Goal: Transaction & Acquisition: Purchase product/service

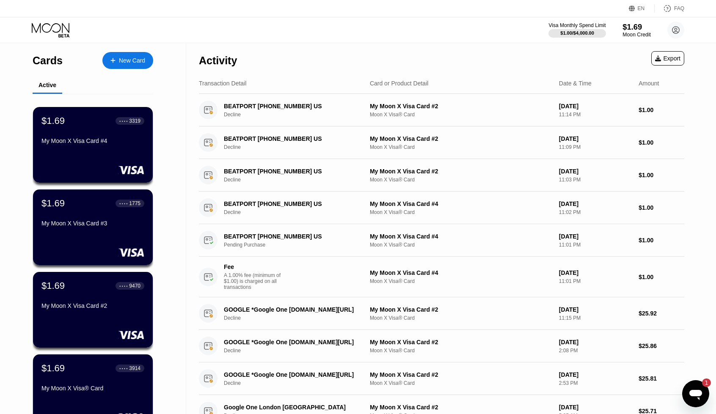
click at [636, 27] on div "$1.69" at bounding box center [637, 26] width 28 height 9
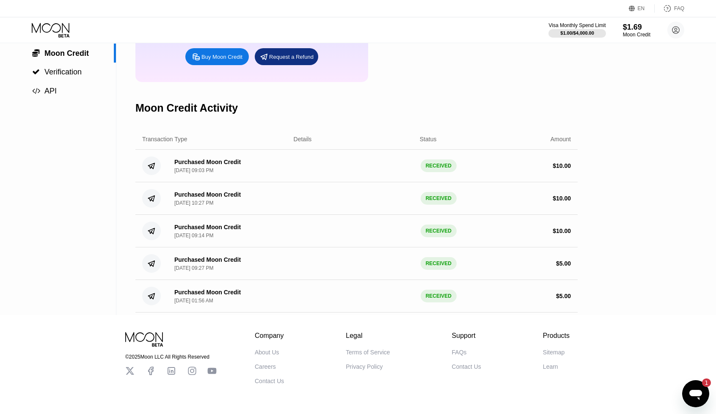
scroll to position [139, 0]
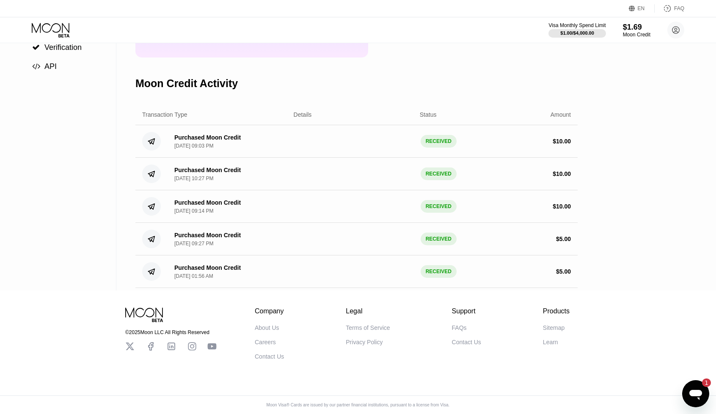
drag, startPoint x: 699, startPoint y: 390, endPoint x: 685, endPoint y: 387, distance: 14.6
click at [699, 390] on icon "Открыть окно обмена сообщениями, 1 непрочитанное сообщение" at bounding box center [695, 394] width 15 height 15
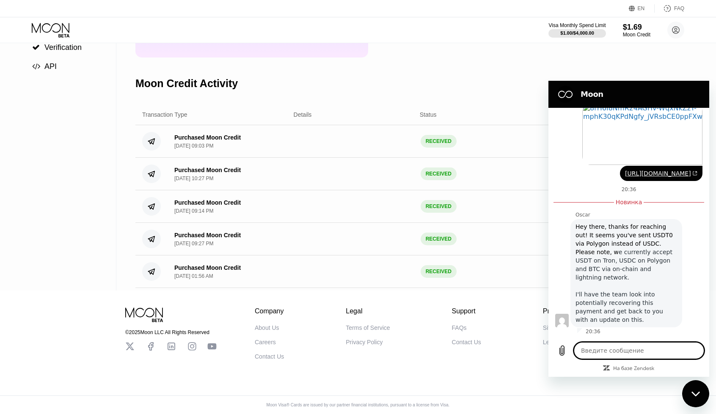
scroll to position [224, 0]
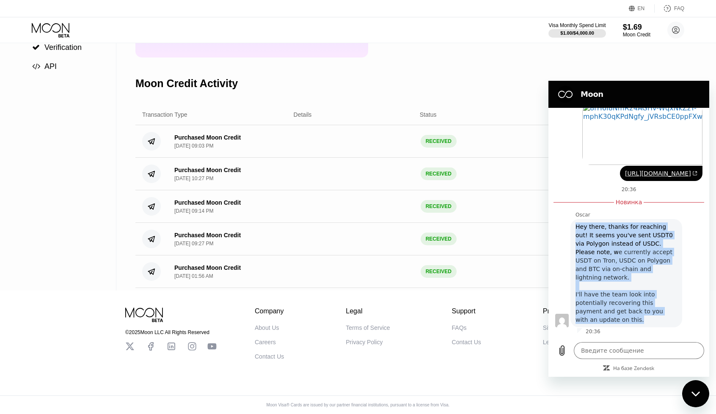
drag, startPoint x: 594, startPoint y: 320, endPoint x: 569, endPoint y: 229, distance: 94.0
click at [569, 229] on div "Oscar говорит: Hey there, thanks for reaching out! It seems you've sent USDT0 v…" at bounding box center [632, 272] width 154 height 109
copy div "Hey there, thanks for reaching out! It seems you've sent USDT0 via Polygon inst…"
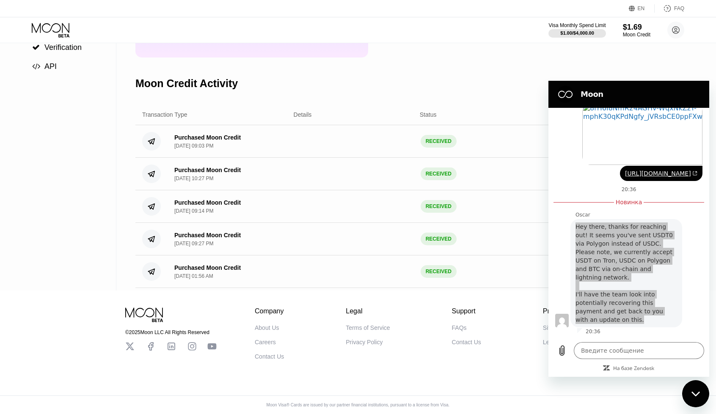
click at [476, 75] on div "Moon Credit Activity" at bounding box center [356, 84] width 442 height 42
click at [631, 28] on div "$1.69" at bounding box center [637, 26] width 28 height 9
click at [702, 398] on div "Закрыть окно обмена сообщениями" at bounding box center [695, 393] width 25 height 25
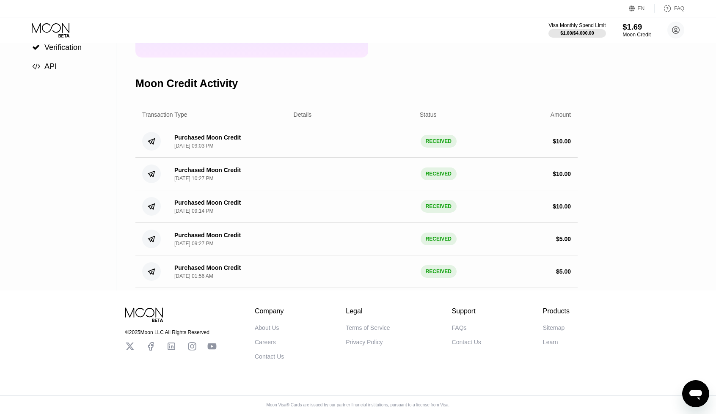
click at [632, 29] on div "$1.69" at bounding box center [637, 26] width 28 height 9
click at [673, 30] on circle at bounding box center [676, 30] width 17 height 17
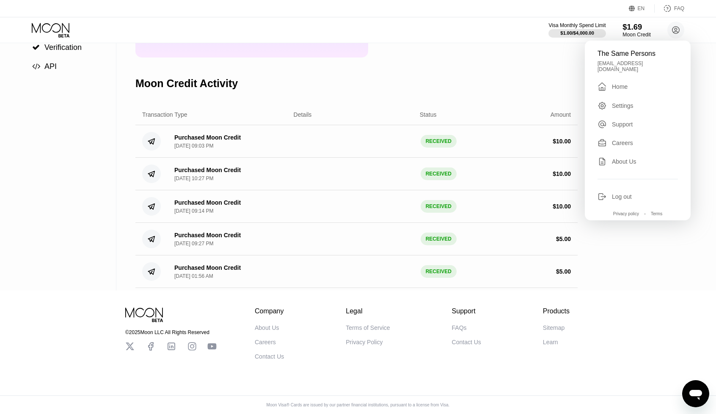
click at [628, 30] on div "$1.69" at bounding box center [637, 26] width 28 height 9
click at [636, 24] on div "$1.69" at bounding box center [637, 26] width 28 height 9
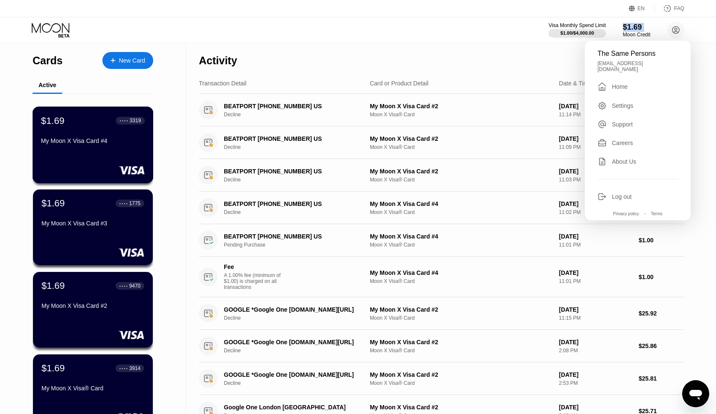
click at [113, 136] on div "$1.69 ● ● ● ● 3319 My Moon X Visa Card #4" at bounding box center [93, 131] width 104 height 33
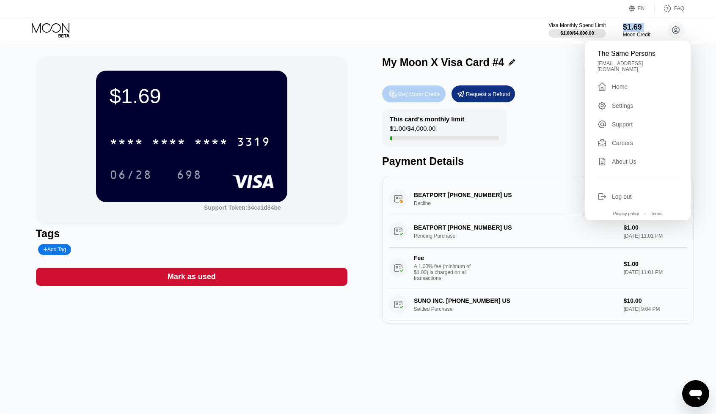
click at [420, 97] on div "Buy Moon Credit" at bounding box center [418, 94] width 41 height 7
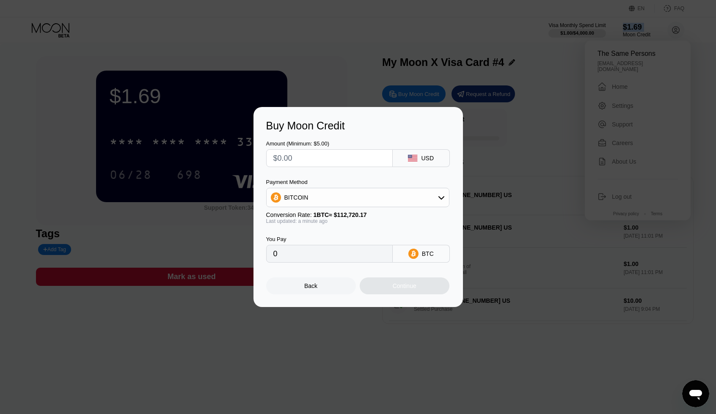
click at [391, 197] on div "BITCOIN" at bounding box center [358, 197] width 182 height 17
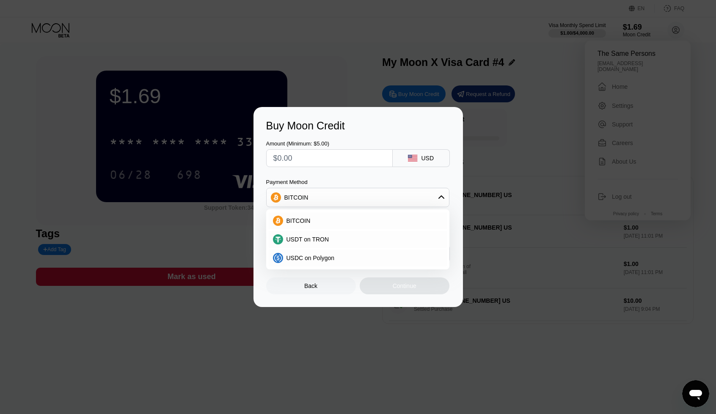
click at [363, 171] on div "Amount (Minimum: $5.00) USD Payment Method BITCOIN BITCOIN USDT on TRON USDC on…" at bounding box center [358, 197] width 184 height 131
click at [405, 120] on div "Buy Moon Credit" at bounding box center [358, 126] width 184 height 12
click at [500, 152] on div "Buy Moon Credit Amount (Minimum: $5.00) USD Payment Method BITCOIN BITCOIN USDT…" at bounding box center [358, 207] width 716 height 200
click at [309, 290] on div "Back" at bounding box center [310, 286] width 13 height 7
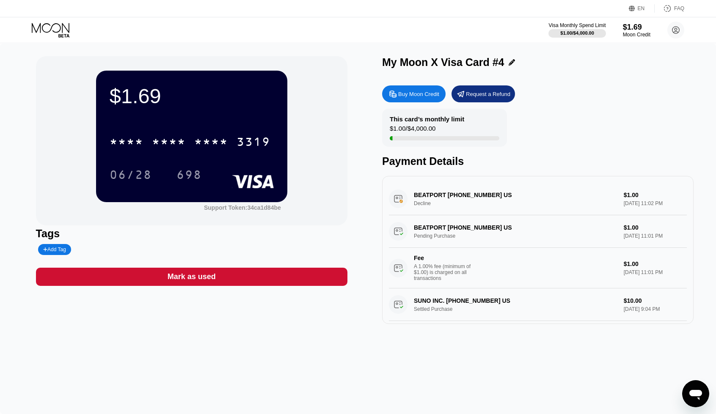
click at [704, 395] on div "Открыть окно обмена сообщениями" at bounding box center [695, 393] width 25 height 25
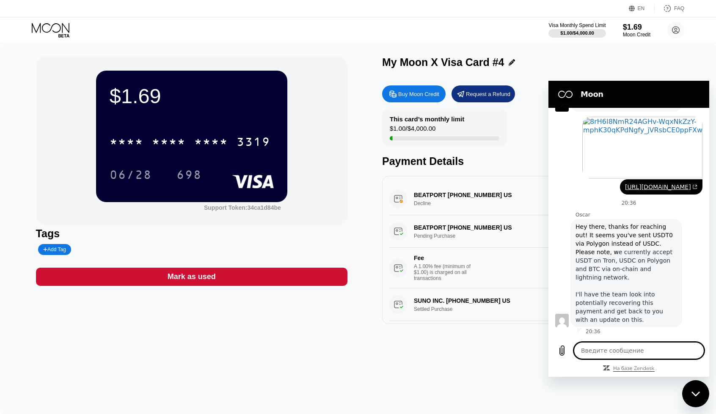
type textarea "x"
drag, startPoint x: 613, startPoint y: 354, endPoint x: 621, endPoint y: 353, distance: 8.1
click at [621, 353] on textarea at bounding box center [639, 350] width 130 height 17
paste textarea "I apologize, yes, it was my mistake! I didn't see it was USDC. I'm just used to…"
type textarea "I apologize, yes, it was my mistake! I didn't see it was USDC. I'm just used to…"
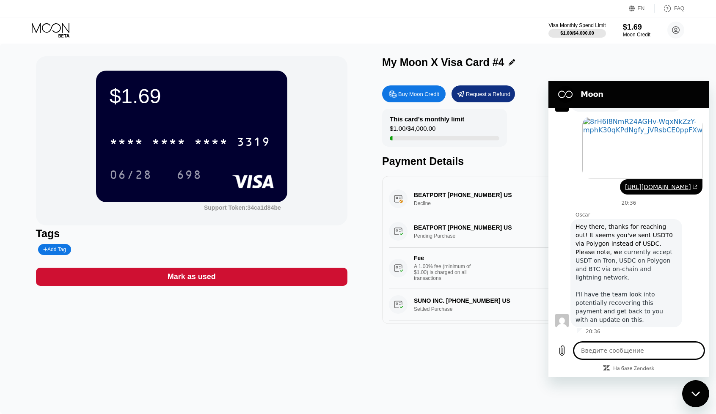
type textarea "x"
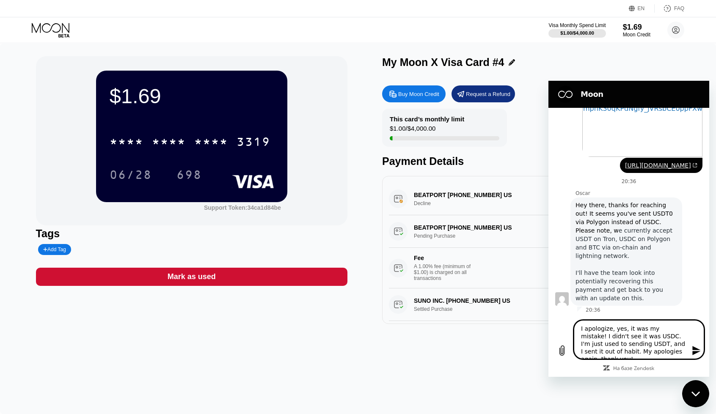
type textarea "I apologize, yes, it was my mistake! I didn't see it was USDC. I'm just used to…"
click at [697, 350] on icon "Отправить сообщение" at bounding box center [697, 350] width 8 height 9
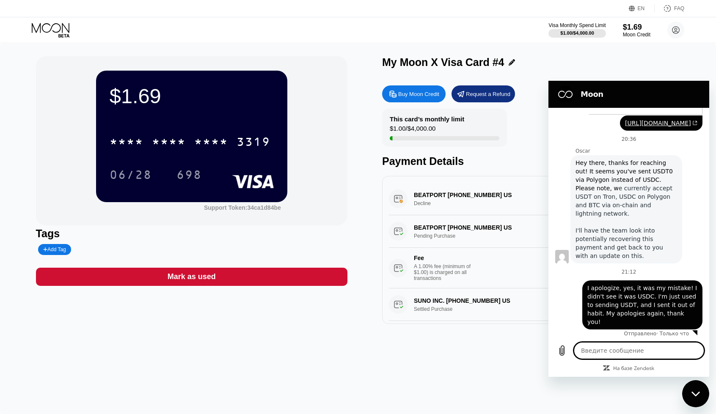
scroll to position [268, 0]
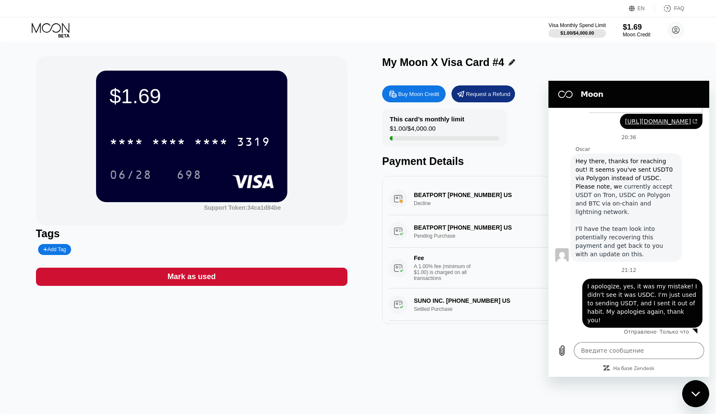
click at [571, 63] on div "My Moon X Visa Card #4" at bounding box center [538, 62] width 312 height 12
click at [581, 50] on div "$1.69 * * * * * * * * * * * * 3319 06/28 698 Support Token: 34ca1d84be Tags Add…" at bounding box center [358, 229] width 716 height 371
click at [680, 66] on div "My Moon X Visa Card #4" at bounding box center [538, 62] width 312 height 12
type textarea "x"
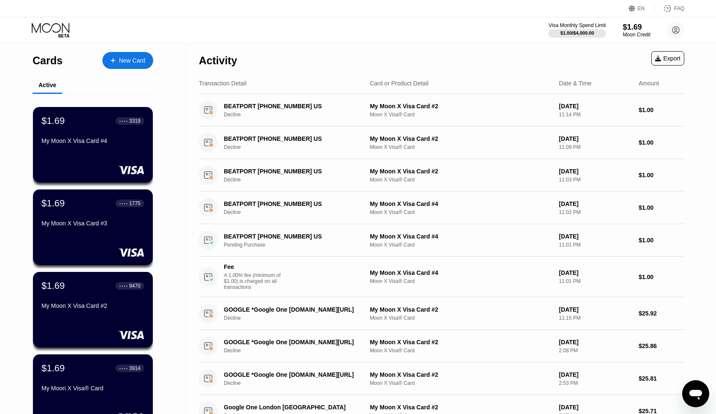
click at [694, 395] on icon "Открыть окно обмена сообщениями" at bounding box center [696, 395] width 13 height 10
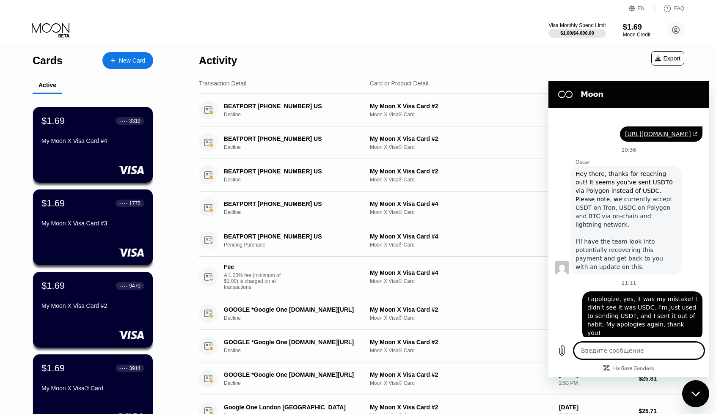
scroll to position [268, 0]
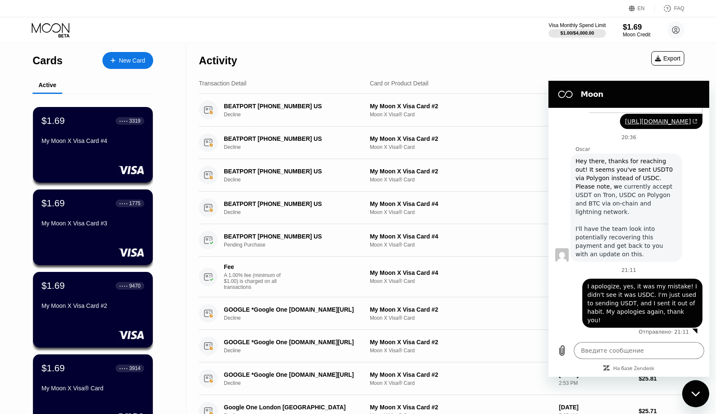
click at [694, 395] on icon "Закрыть окно обмена сообщениями" at bounding box center [695, 394] width 8 height 5
type textarea "x"
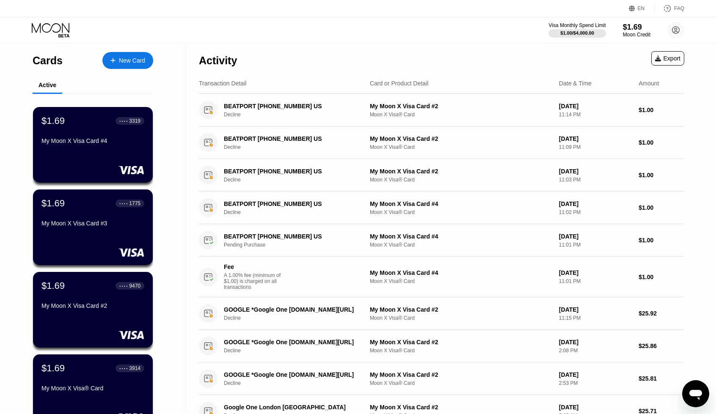
click at [464, 24] on div "Visa Monthly Spend Limit $1.00 / $4,000.00 $1.69 Moon Credit The Same Persons t…" at bounding box center [358, 29] width 716 height 25
click at [690, 392] on icon "Открыть окно обмена сообщениями" at bounding box center [696, 395] width 13 height 10
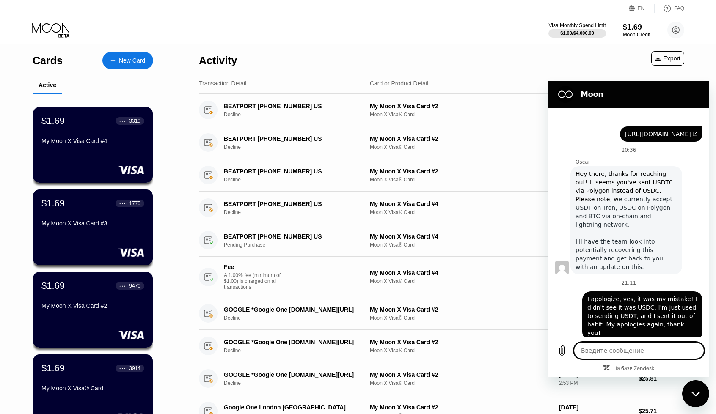
scroll to position [268, 0]
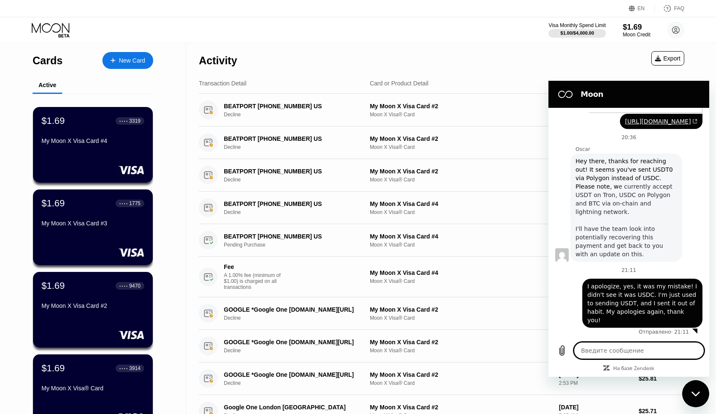
click at [690, 392] on div "Закрыть окно обмена сообщениями" at bounding box center [695, 393] width 25 height 25
type textarea "x"
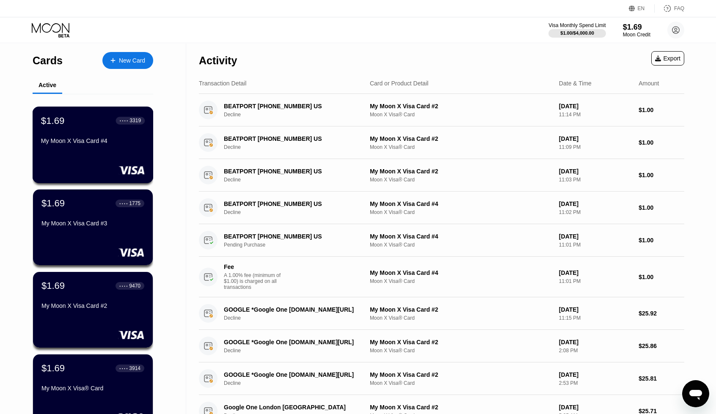
click at [111, 144] on div "My Moon X Visa Card #4" at bounding box center [93, 141] width 104 height 7
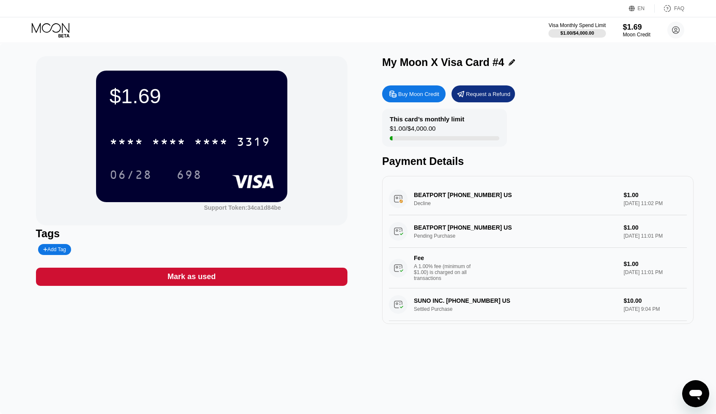
click at [405, 92] on div "Buy Moon Credit" at bounding box center [418, 94] width 41 height 7
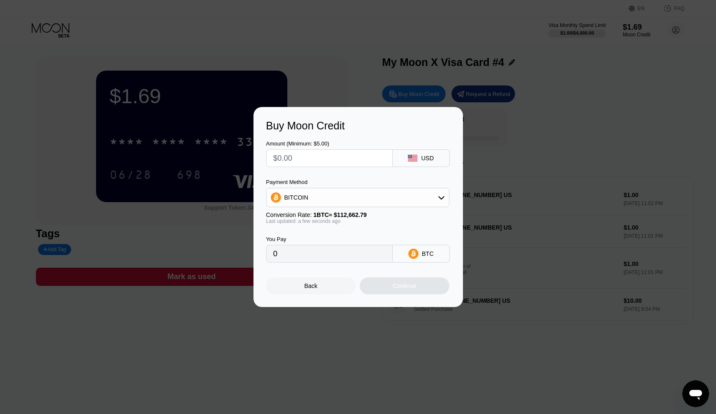
click at [343, 157] on input "text" at bounding box center [329, 158] width 112 height 17
click at [361, 202] on div "BITCOIN" at bounding box center [358, 197] width 182 height 17
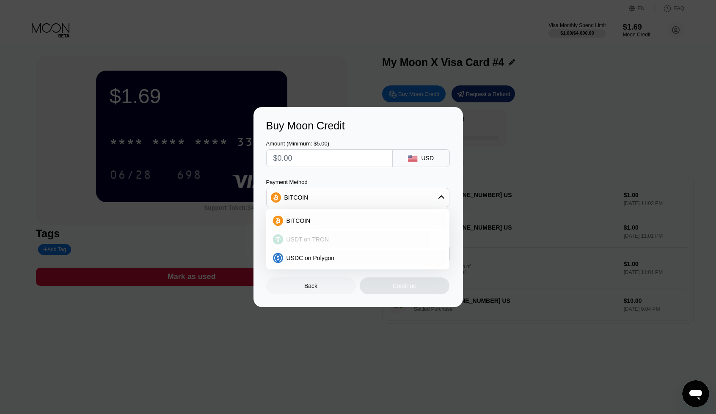
click at [362, 240] on div "USDT on TRON" at bounding box center [363, 239] width 160 height 7
type input "0.00"
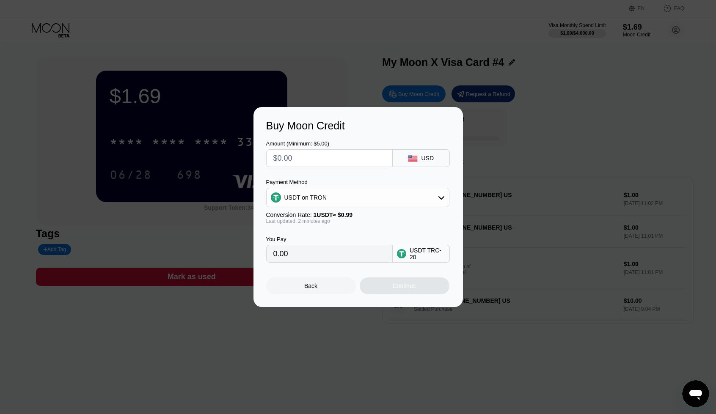
click at [302, 152] on input "text" at bounding box center [329, 158] width 112 height 17
type input "$5"
type input "5.05"
drag, startPoint x: 303, startPoint y: 153, endPoint x: 278, endPoint y: 155, distance: 25.5
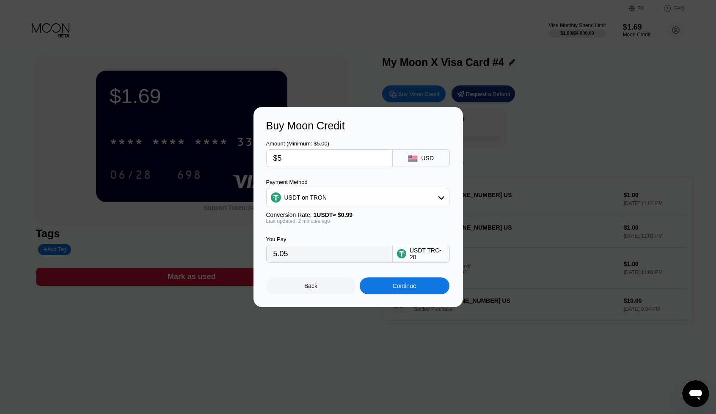
click at [278, 155] on input "$5" at bounding box center [329, 158] width 112 height 17
type input "0.00"
type input "$6"
type input "6.06"
click at [279, 159] on input "$6" at bounding box center [329, 158] width 112 height 17
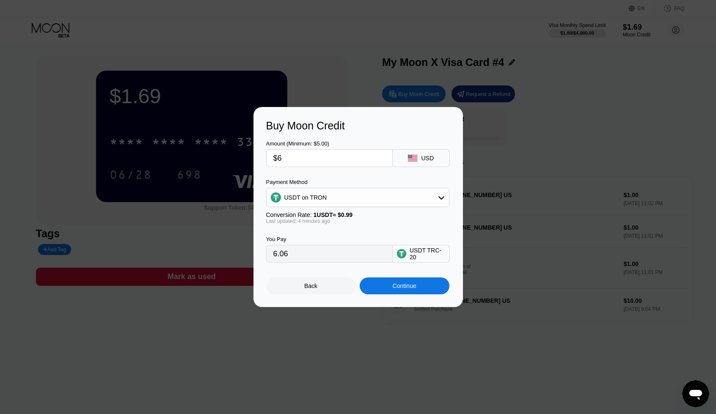
type input "$5"
type input "5.05"
type input "$5.9"
type input "5.96"
type input "$5.99"
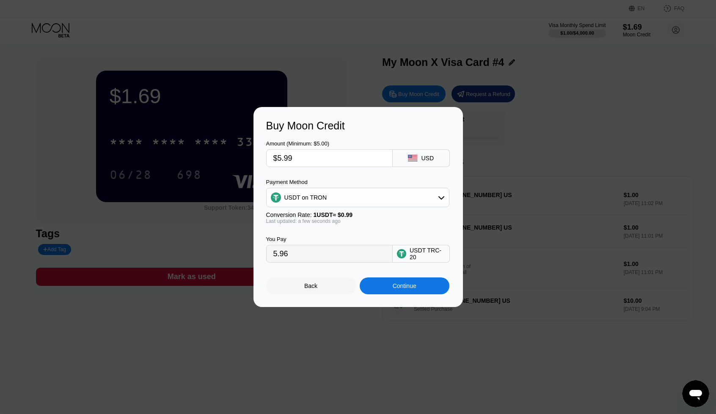
type input "6.05"
type input "$5.9"
type input "5.96"
type input "$5.96"
type input "6.02"
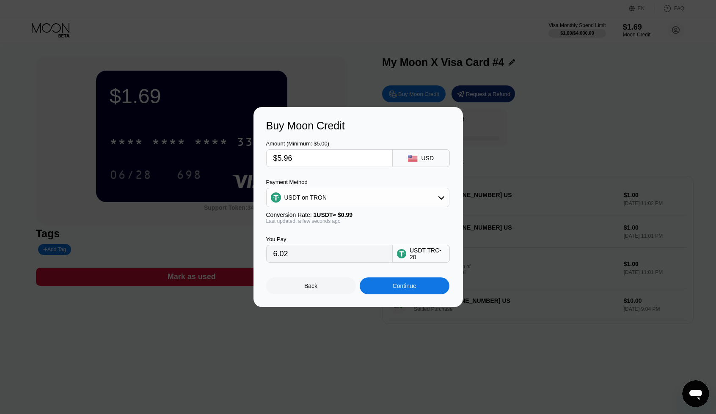
type input "$5.9"
type input "5.96"
type input "$5.96"
type input "6.02"
type input "$5.9"
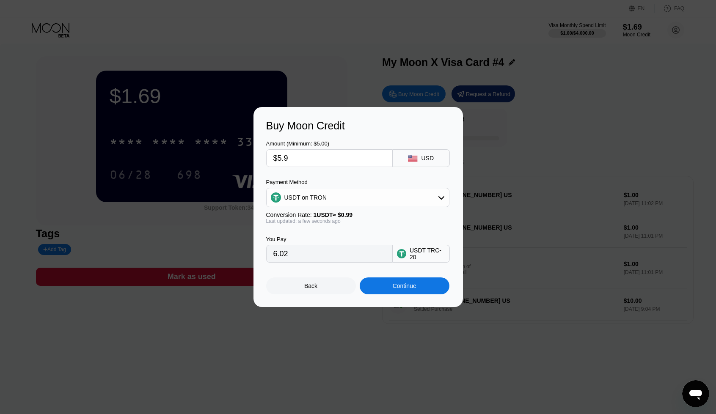
type input "5.96"
type input "$5.95"
type input "6.01"
type input "$5.9"
type input "5.96"
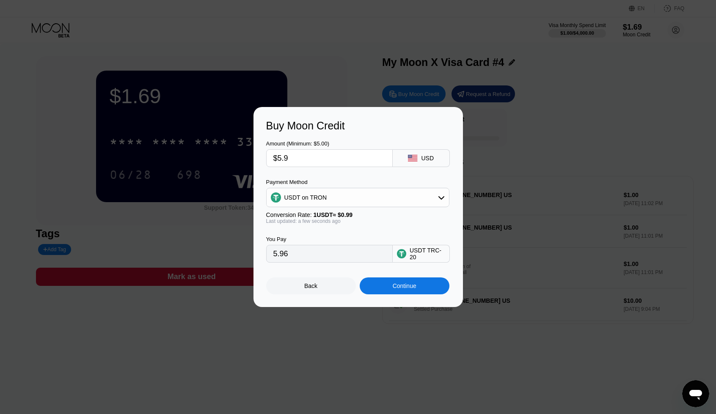
type input "$5.94"
type input "6.00"
type input "$5.9"
type input "5.96"
type input "$5.90"
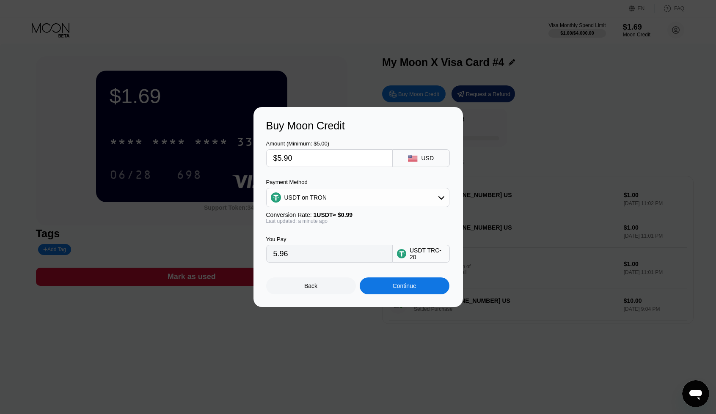
click at [425, 292] on div "Continue" at bounding box center [405, 286] width 90 height 17
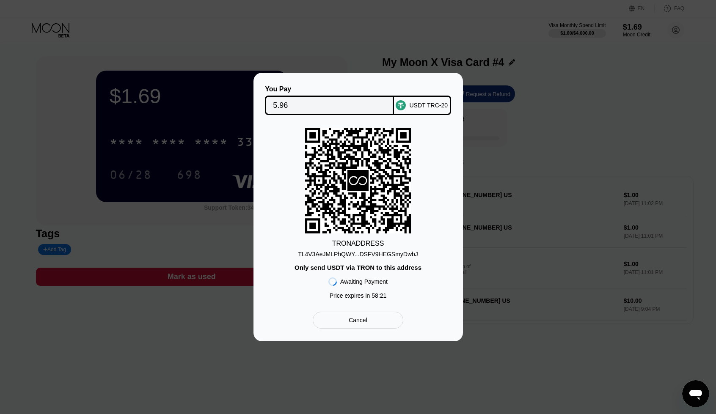
click at [386, 255] on div "TL4V3AeJMLPhQWY...DSFV9HEGSmyDwbJ" at bounding box center [358, 254] width 120 height 7
click at [392, 254] on div "TL4V3AeJMLPhQWY...DSFV9HEGSmyDwbJ" at bounding box center [358, 254] width 120 height 7
click at [398, 255] on div "TL4V3AeJMLPhQWY...DSFV9HEGSmyDwbJ" at bounding box center [358, 254] width 120 height 7
click at [399, 254] on div "TL4V3AeJMLPhQWY...DSFV9HEGSmyDwbJ" at bounding box center [358, 254] width 120 height 7
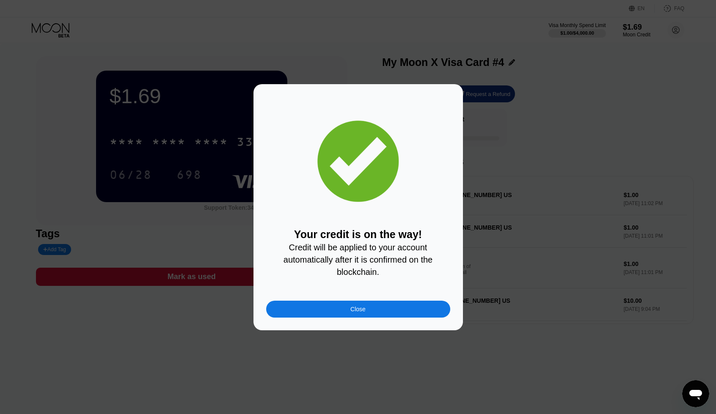
type textarea "x"
click at [371, 318] on div "Close" at bounding box center [358, 309] width 184 height 17
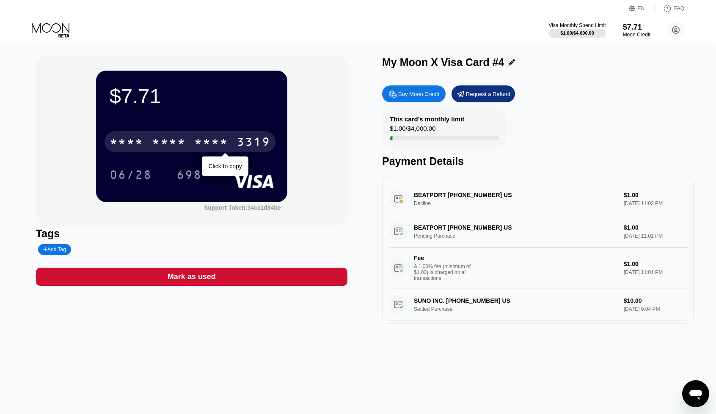
click at [208, 143] on div "* * * *" at bounding box center [211, 143] width 34 height 14
click at [202, 150] on div "2927" at bounding box center [211, 143] width 34 height 14
click at [191, 138] on div "* * * * * * * * * * * * 3319" at bounding box center [190, 141] width 171 height 21
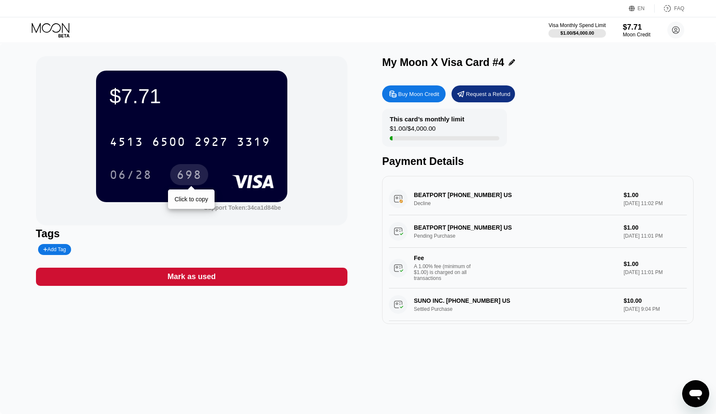
click at [199, 178] on div "698" at bounding box center [189, 176] width 25 height 14
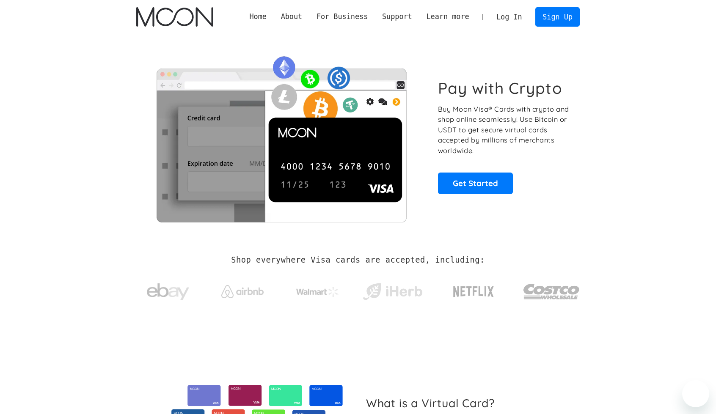
click at [497, 14] on link "Log In" at bounding box center [509, 17] width 40 height 19
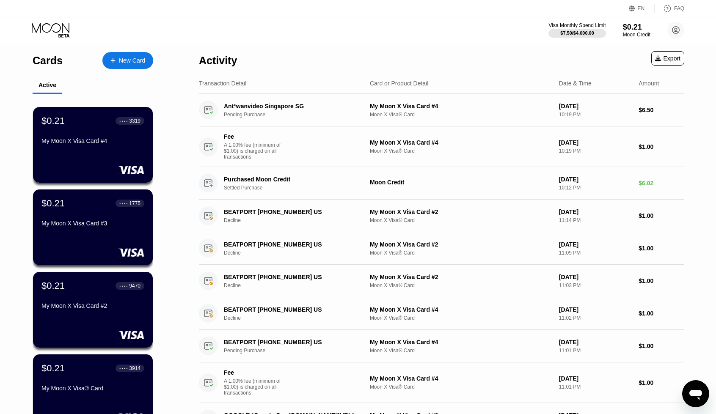
click at [692, 398] on icon "Открыть окно обмена сообщениями" at bounding box center [695, 394] width 15 height 15
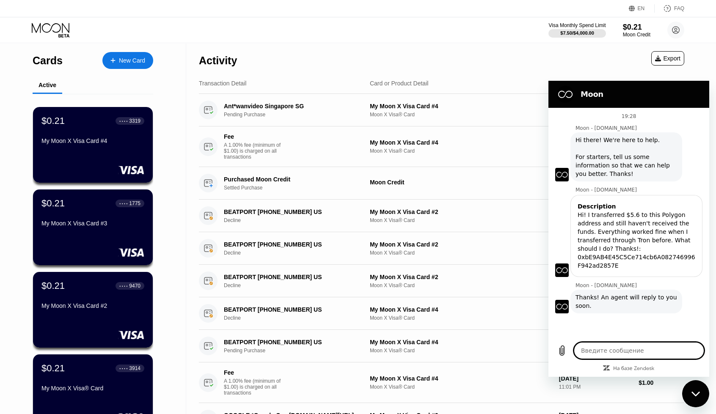
scroll to position [268, 0]
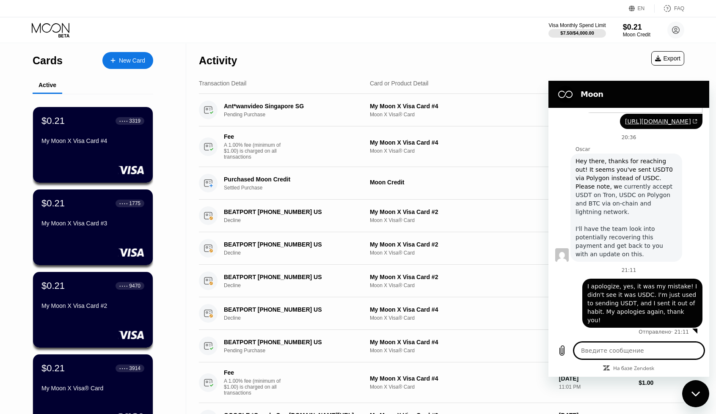
click at [692, 398] on div "Закрыть окно обмена сообщениями" at bounding box center [695, 393] width 25 height 25
type textarea "x"
